Goal: Information Seeking & Learning: Learn about a topic

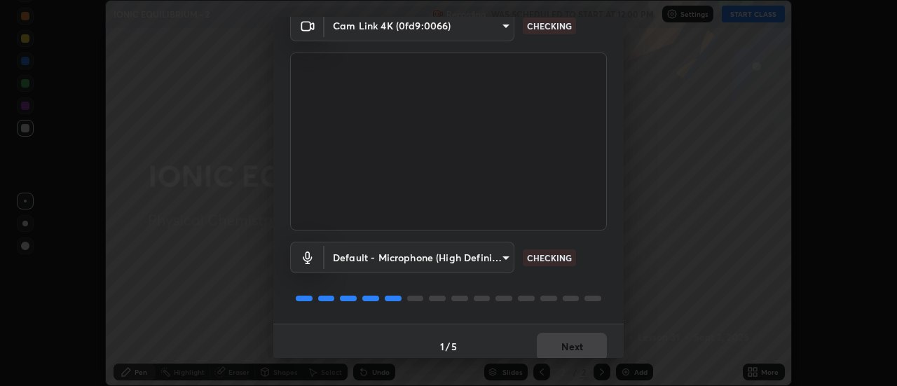
scroll to position [74, 0]
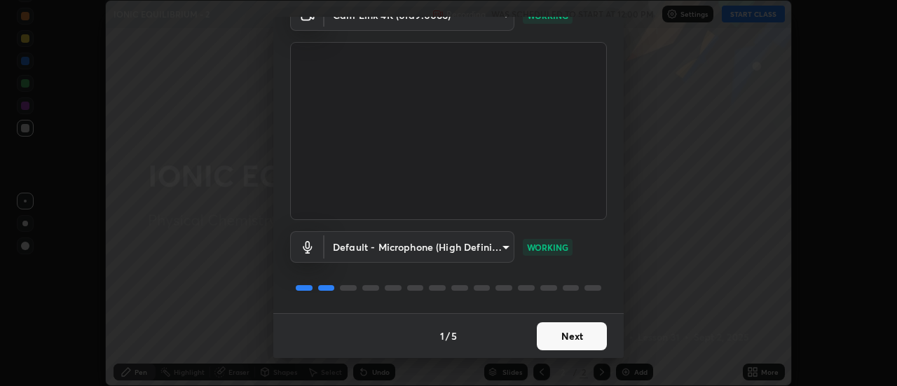
click at [582, 338] on button "Next" at bounding box center [572, 336] width 70 height 28
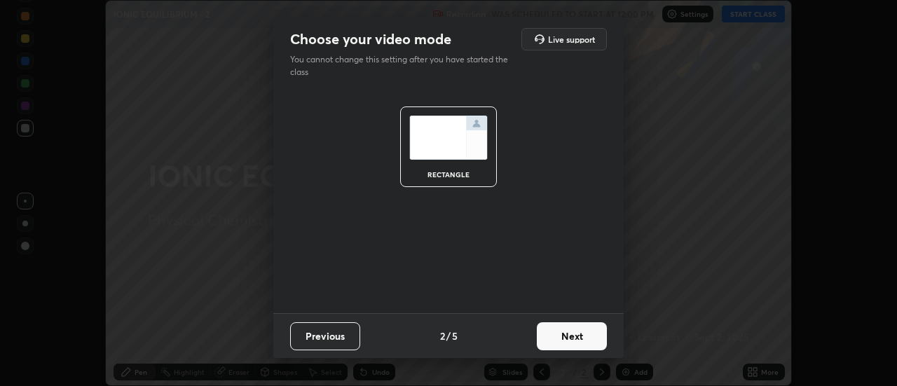
click at [577, 341] on button "Next" at bounding box center [572, 336] width 70 height 28
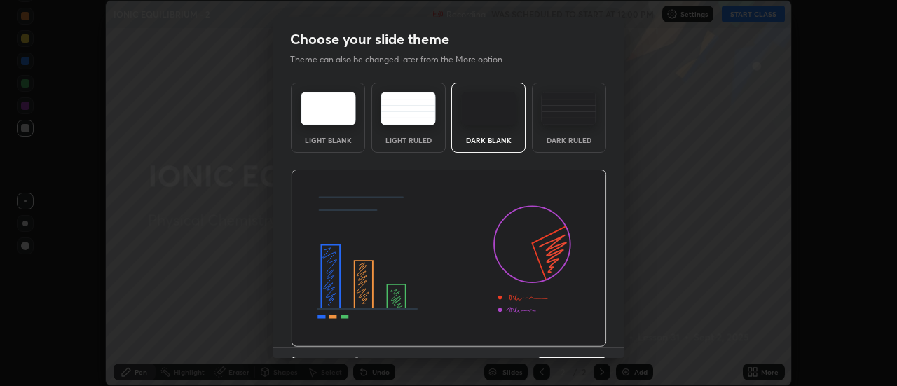
scroll to position [34, 0]
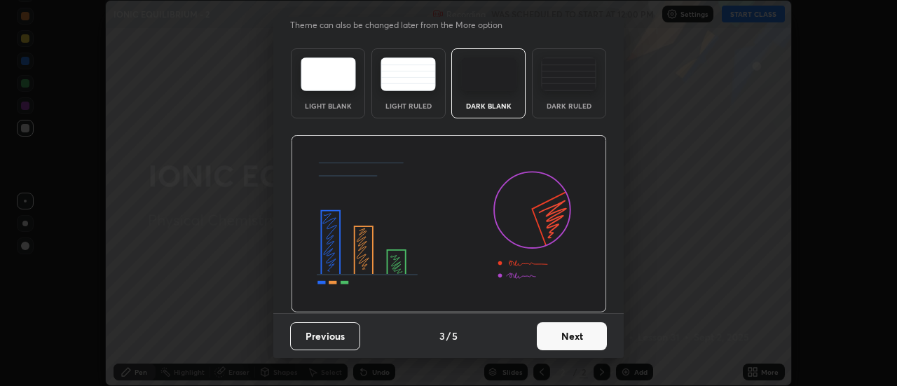
click at [567, 336] on button "Next" at bounding box center [572, 336] width 70 height 28
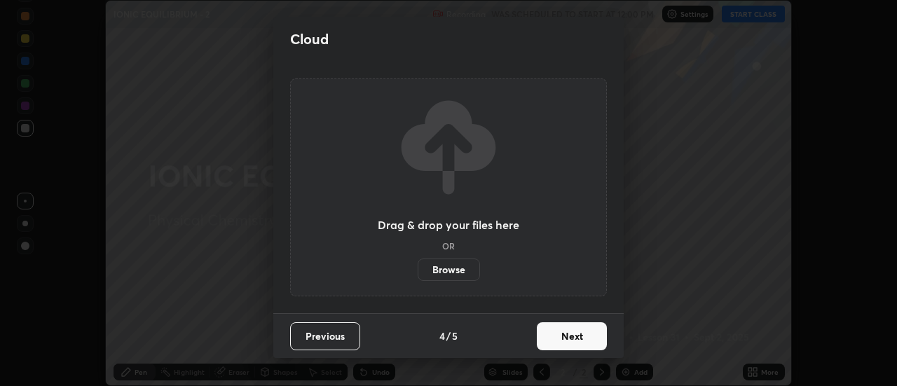
scroll to position [0, 0]
click at [569, 338] on button "Next" at bounding box center [572, 336] width 70 height 28
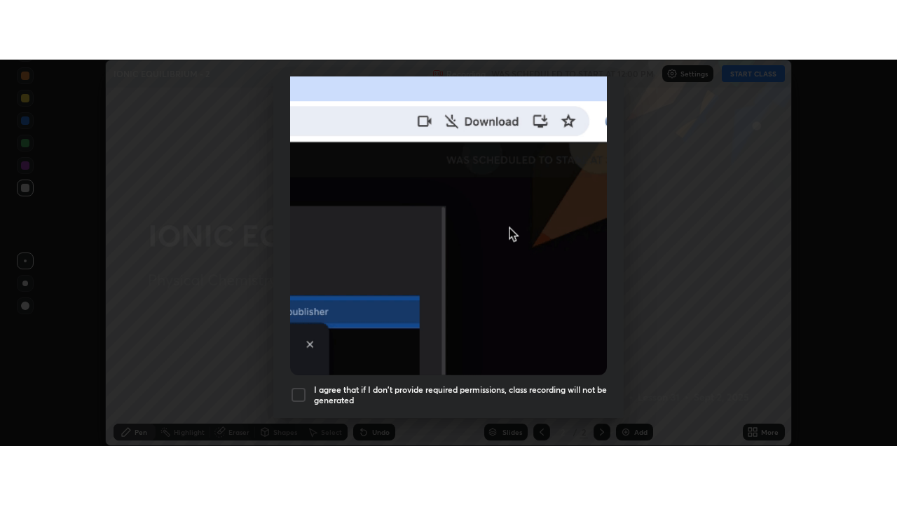
scroll to position [359, 0]
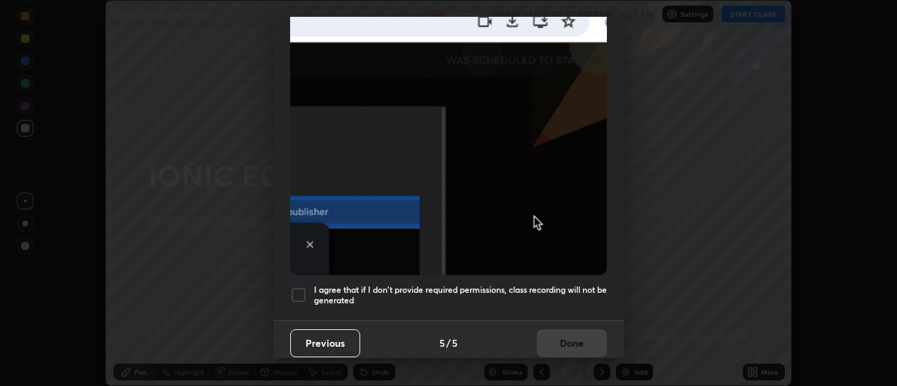
click at [555, 284] on h5 "I agree that if I don't provide required permissions, class recording will not …" at bounding box center [460, 295] width 293 height 22
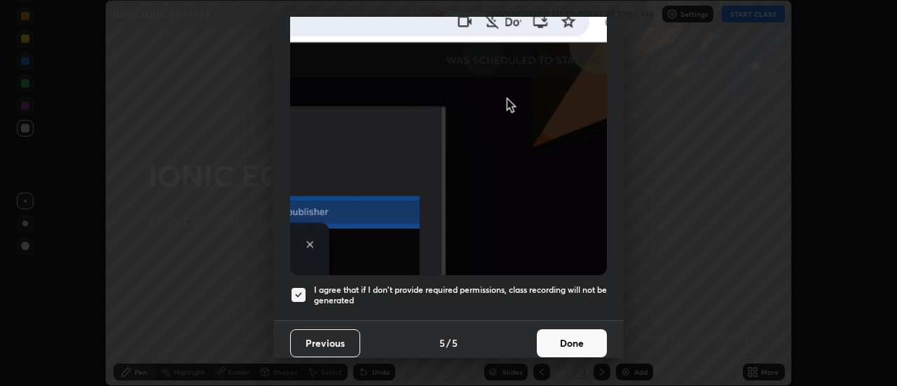
click at [558, 341] on button "Done" at bounding box center [572, 343] width 70 height 28
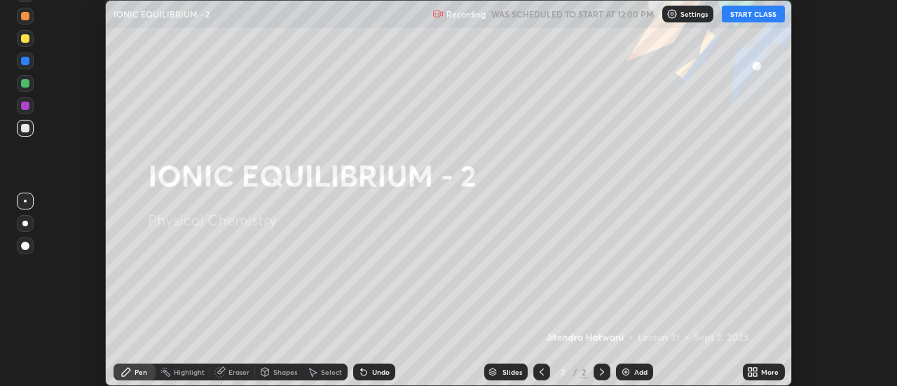
click at [747, 18] on button "START CLASS" at bounding box center [753, 14] width 63 height 17
click at [755, 369] on icon at bounding box center [756, 370] width 4 height 4
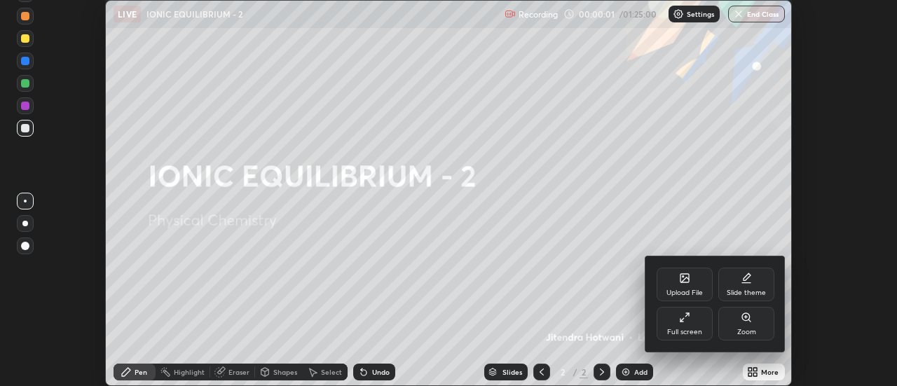
click at [687, 330] on div "Full screen" at bounding box center [684, 332] width 35 height 7
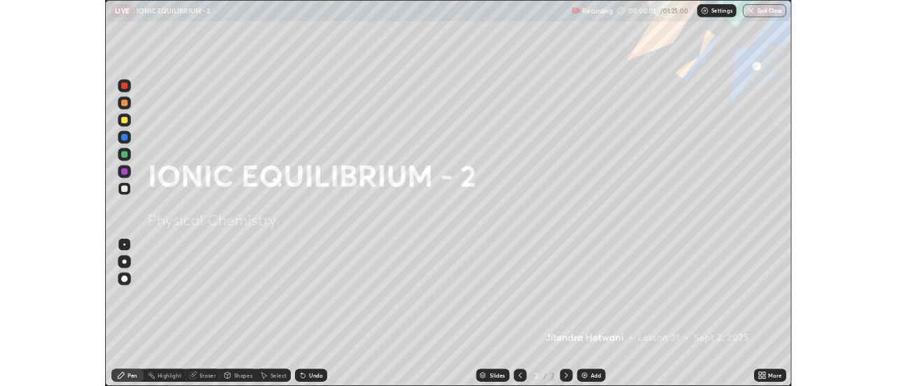
scroll to position [505, 897]
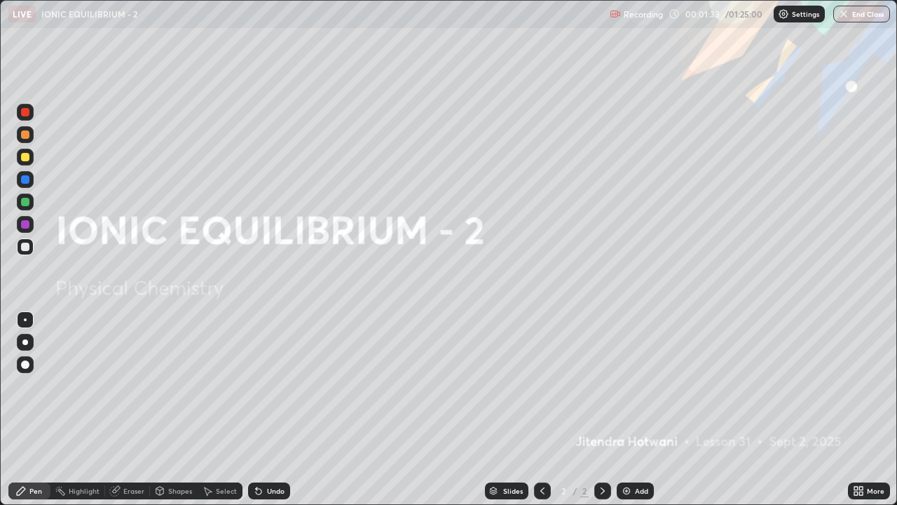
click at [637, 385] on div "Add" at bounding box center [641, 490] width 13 height 7
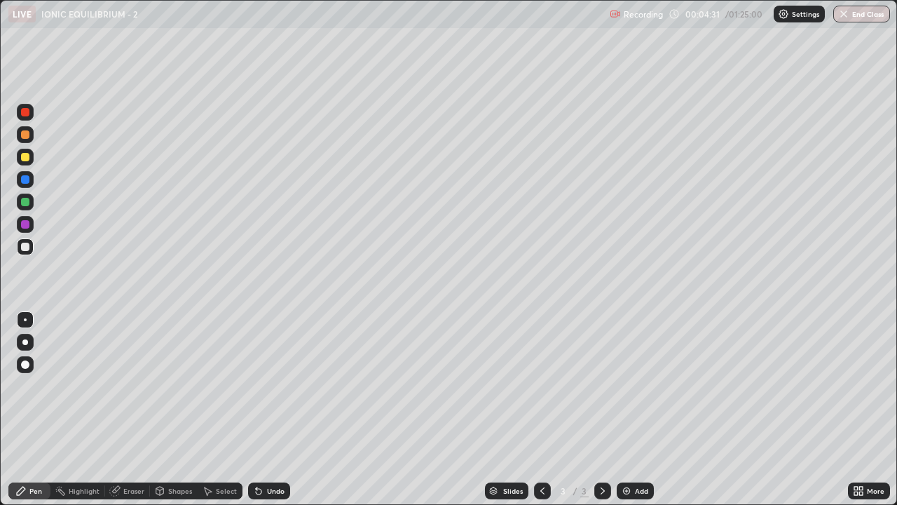
click at [629, 385] on img at bounding box center [626, 490] width 11 height 11
click at [26, 226] on div at bounding box center [25, 224] width 8 height 8
click at [21, 248] on div at bounding box center [25, 246] width 8 height 8
click at [274, 385] on div "Undo" at bounding box center [276, 490] width 18 height 7
click at [630, 385] on img at bounding box center [626, 490] width 11 height 11
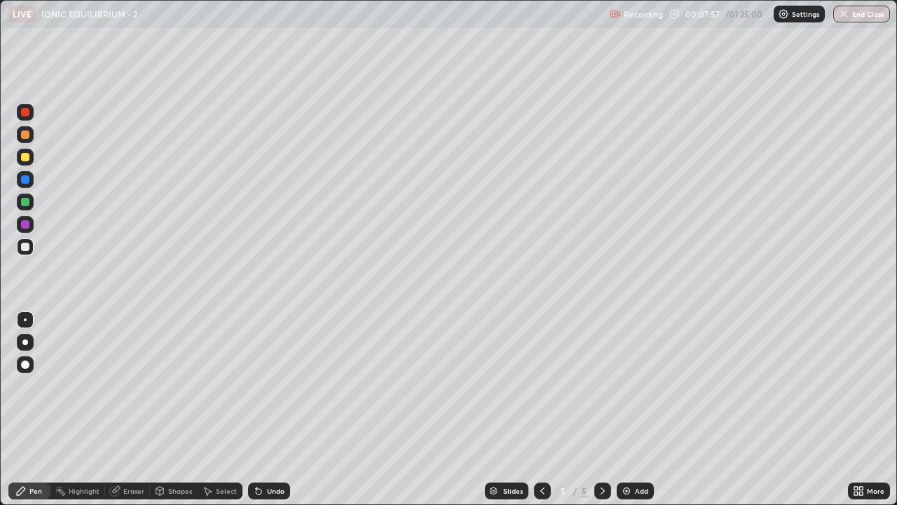
click at [542, 385] on icon at bounding box center [542, 490] width 4 height 7
click at [597, 385] on icon at bounding box center [602, 490] width 11 height 11
click at [269, 385] on div "Undo" at bounding box center [276, 490] width 18 height 7
click at [633, 385] on div "Add" at bounding box center [635, 490] width 37 height 17
click at [635, 385] on div "Add" at bounding box center [641, 490] width 13 height 7
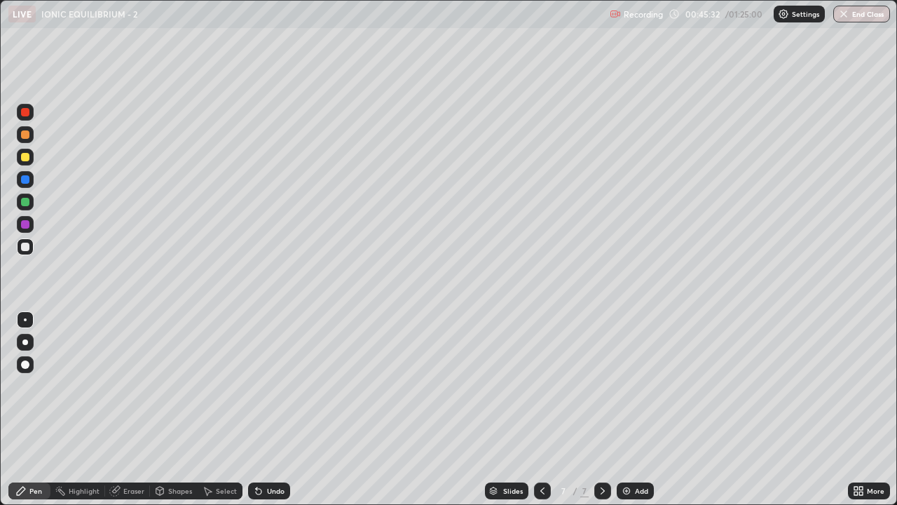
click at [263, 385] on div "Undo" at bounding box center [269, 490] width 42 height 17
click at [267, 385] on div "Undo" at bounding box center [276, 490] width 18 height 7
click at [269, 385] on div "Undo" at bounding box center [269, 490] width 42 height 17
click at [267, 385] on div "Undo" at bounding box center [276, 490] width 18 height 7
click at [275, 385] on div "Undo" at bounding box center [269, 490] width 42 height 17
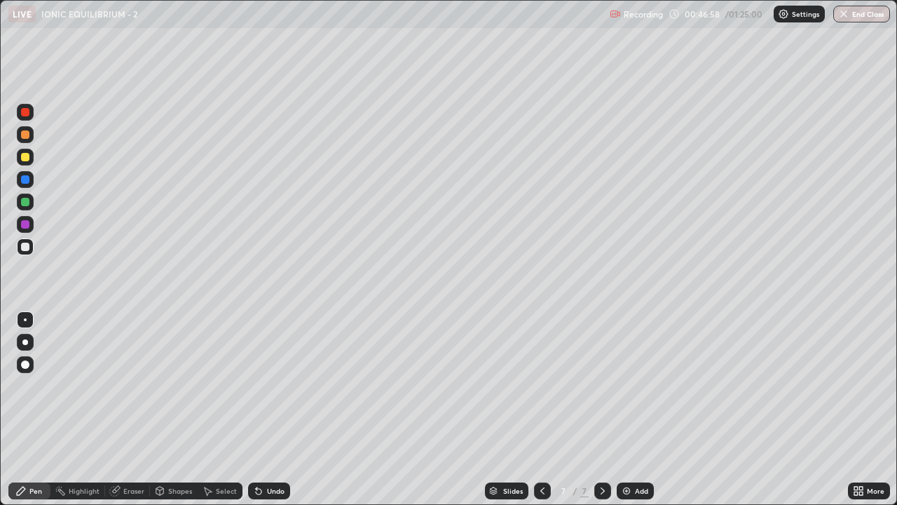
click at [626, 385] on img at bounding box center [626, 490] width 11 height 11
click at [268, 385] on div "Undo" at bounding box center [276, 490] width 18 height 7
click at [23, 224] on div at bounding box center [25, 224] width 8 height 8
click at [635, 385] on div "Add" at bounding box center [641, 490] width 13 height 7
click at [93, 385] on div "Highlight" at bounding box center [84, 490] width 31 height 7
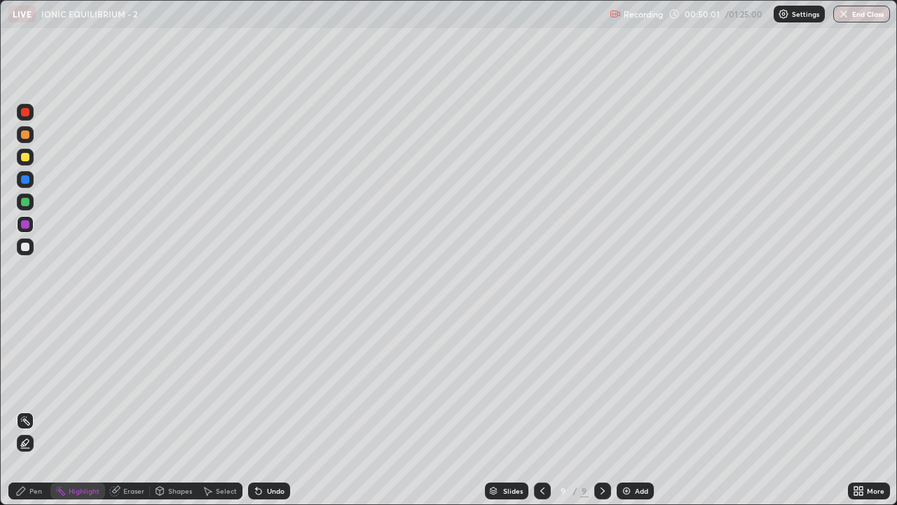
click at [24, 200] on div at bounding box center [25, 202] width 8 height 8
click at [541, 385] on icon at bounding box center [542, 490] width 11 height 11
click at [606, 385] on div at bounding box center [602, 490] width 17 height 17
click at [27, 165] on div at bounding box center [25, 157] width 17 height 17
click at [36, 385] on div "Pen" at bounding box center [35, 490] width 13 height 7
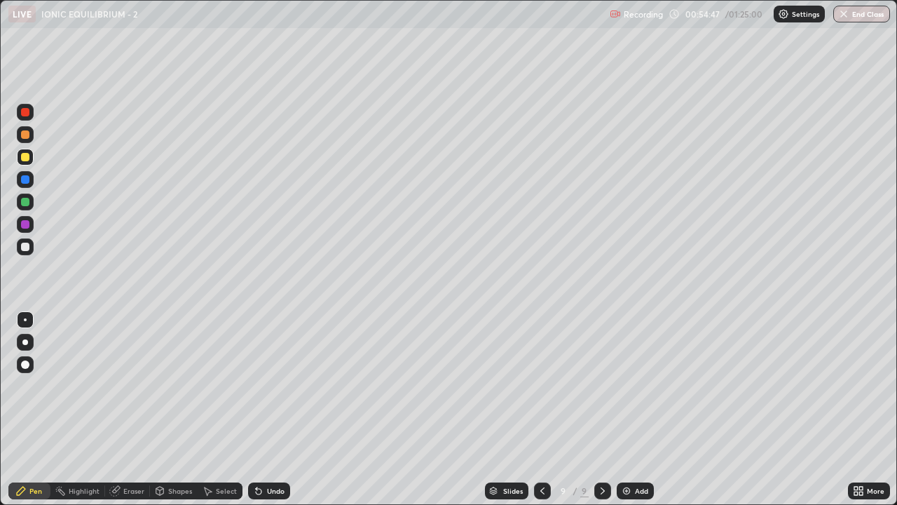
click at [277, 385] on div "Undo" at bounding box center [269, 490] width 42 height 17
click at [23, 245] on div at bounding box center [25, 246] width 8 height 8
click at [840, 18] on img "button" at bounding box center [843, 13] width 11 height 11
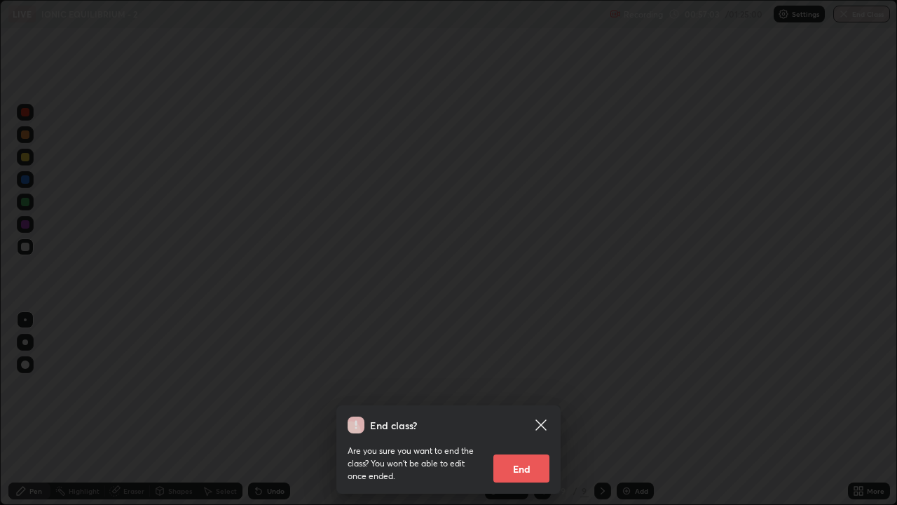
click at [523, 385] on button "End" at bounding box center [521, 468] width 56 height 28
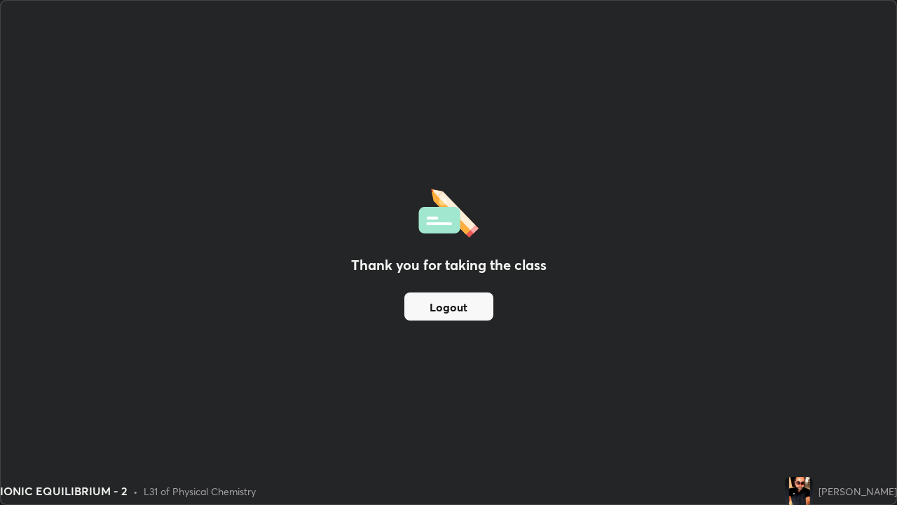
click at [676, 203] on div "Thank you for taking the class Logout" at bounding box center [449, 252] width 896 height 503
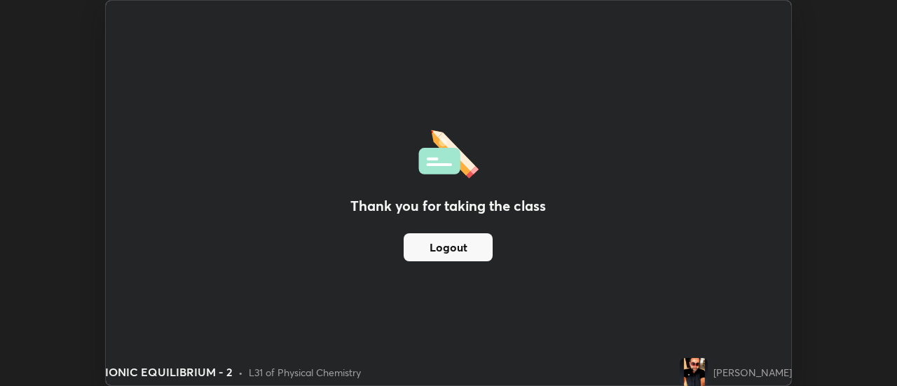
scroll to position [69687, 69177]
